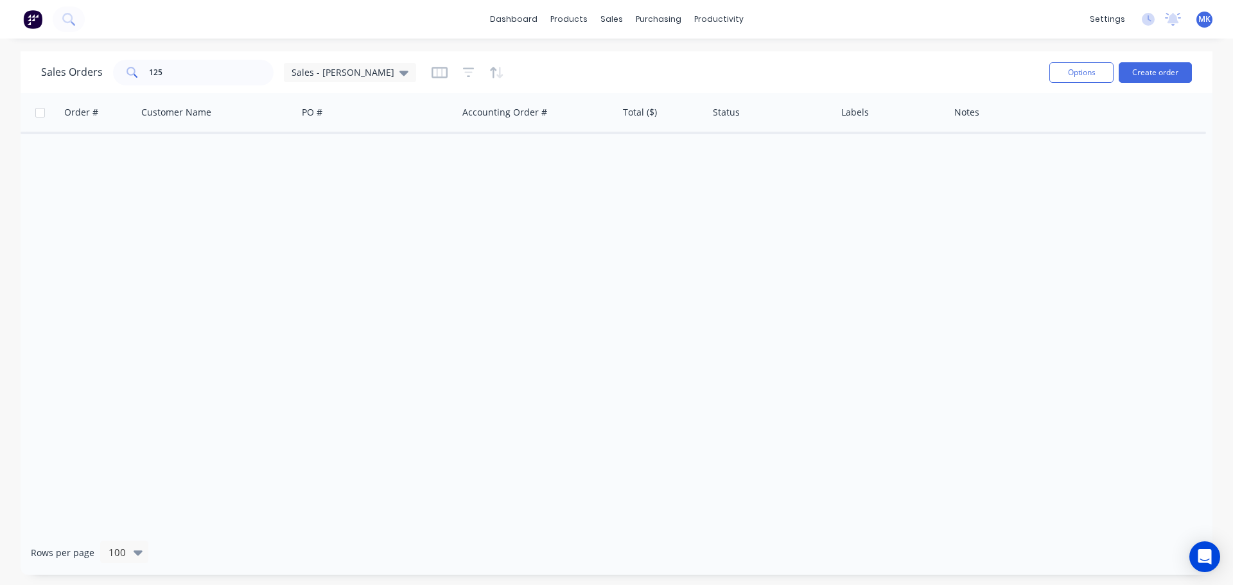
click at [1208, 25] on div "MK Autolathing Engineering [PERSON_NAME] Administrator Profile Sign out" at bounding box center [1204, 20] width 16 height 16
click at [1206, 21] on span "MK" at bounding box center [1204, 19] width 12 height 12
click at [1100, 158] on div "Sign out" at bounding box center [1096, 161] width 35 height 12
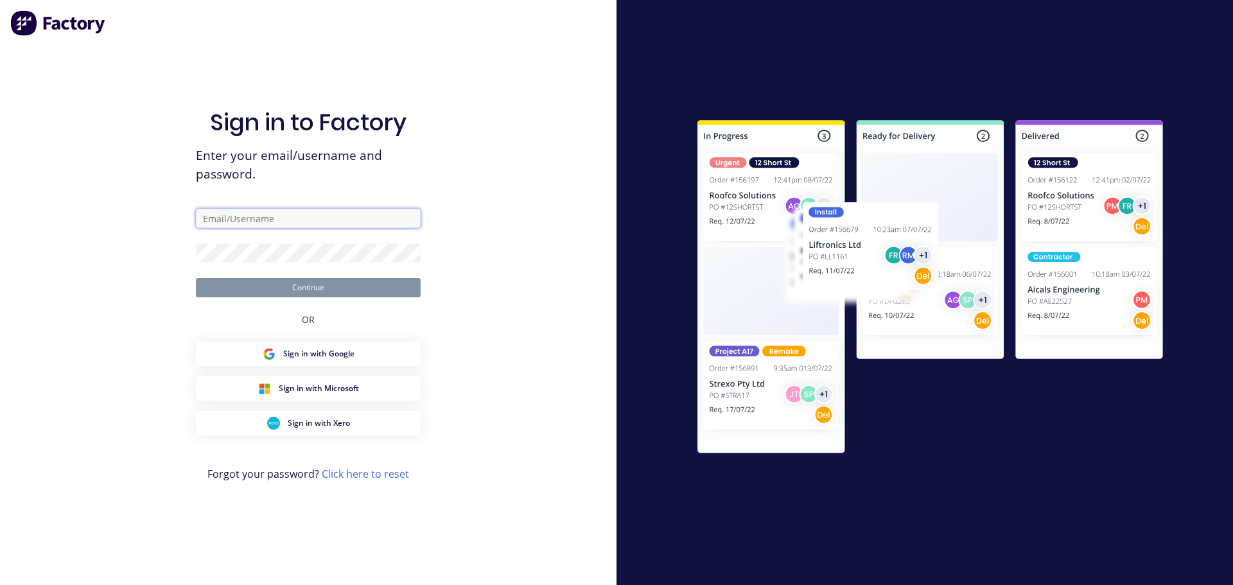
type input "[EMAIL_ADDRESS][DOMAIN_NAME]"
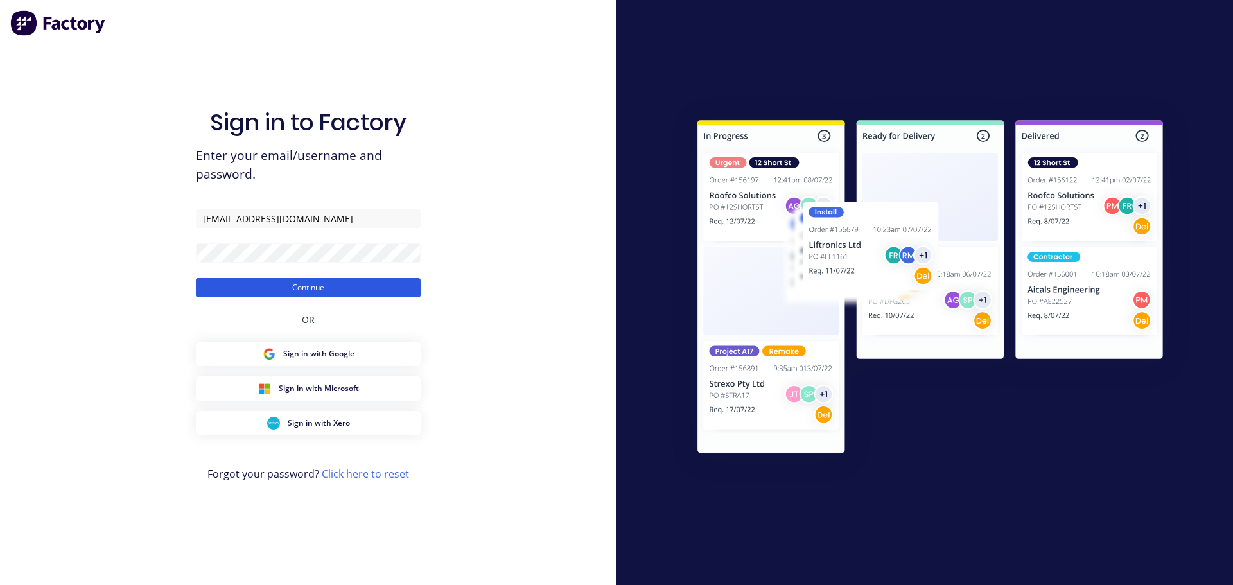
click at [346, 293] on button "Continue" at bounding box center [308, 287] width 225 height 19
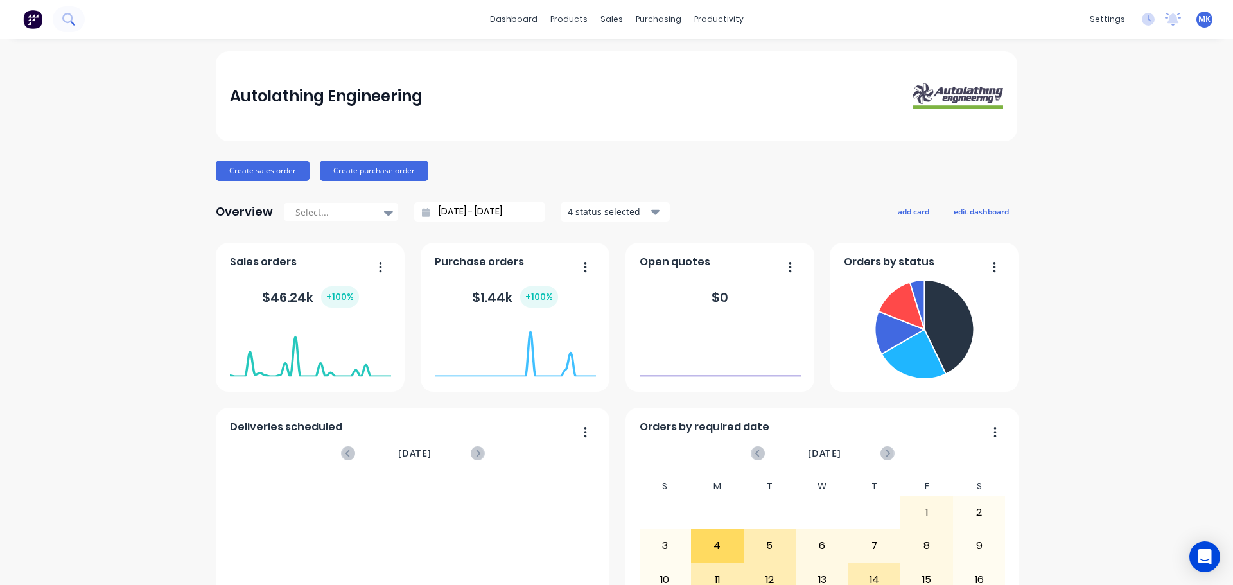
click at [77, 17] on button at bounding box center [69, 19] width 32 height 26
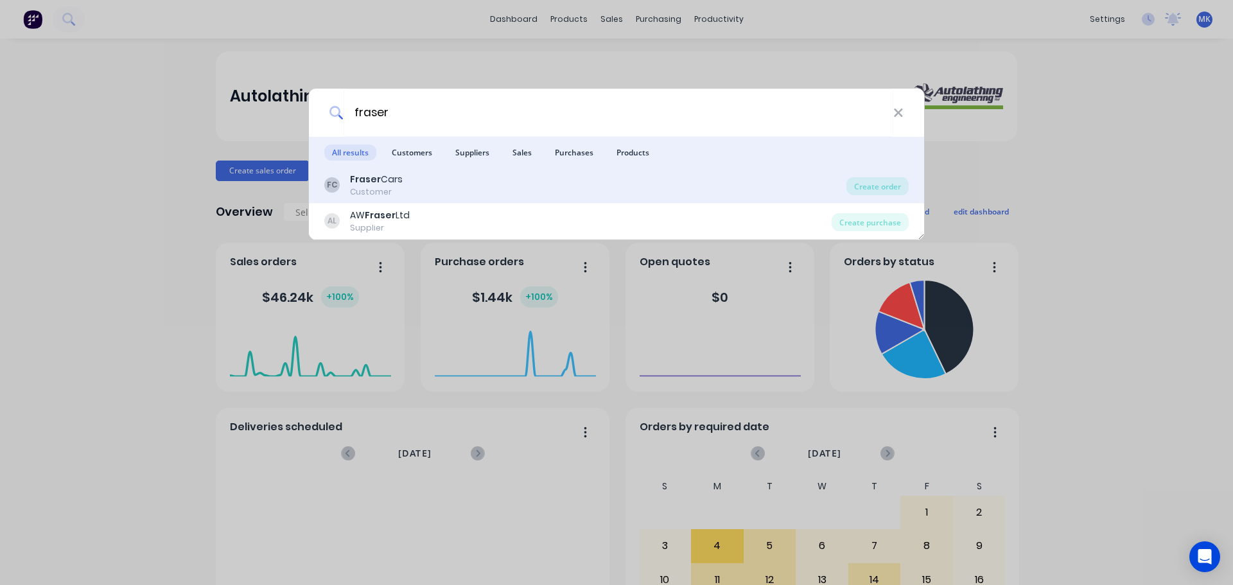
type input "fraser"
click at [405, 189] on div "FC Fraser Cars Customer" at bounding box center [585, 185] width 522 height 25
